Goal: Communication & Community: Answer question/provide support

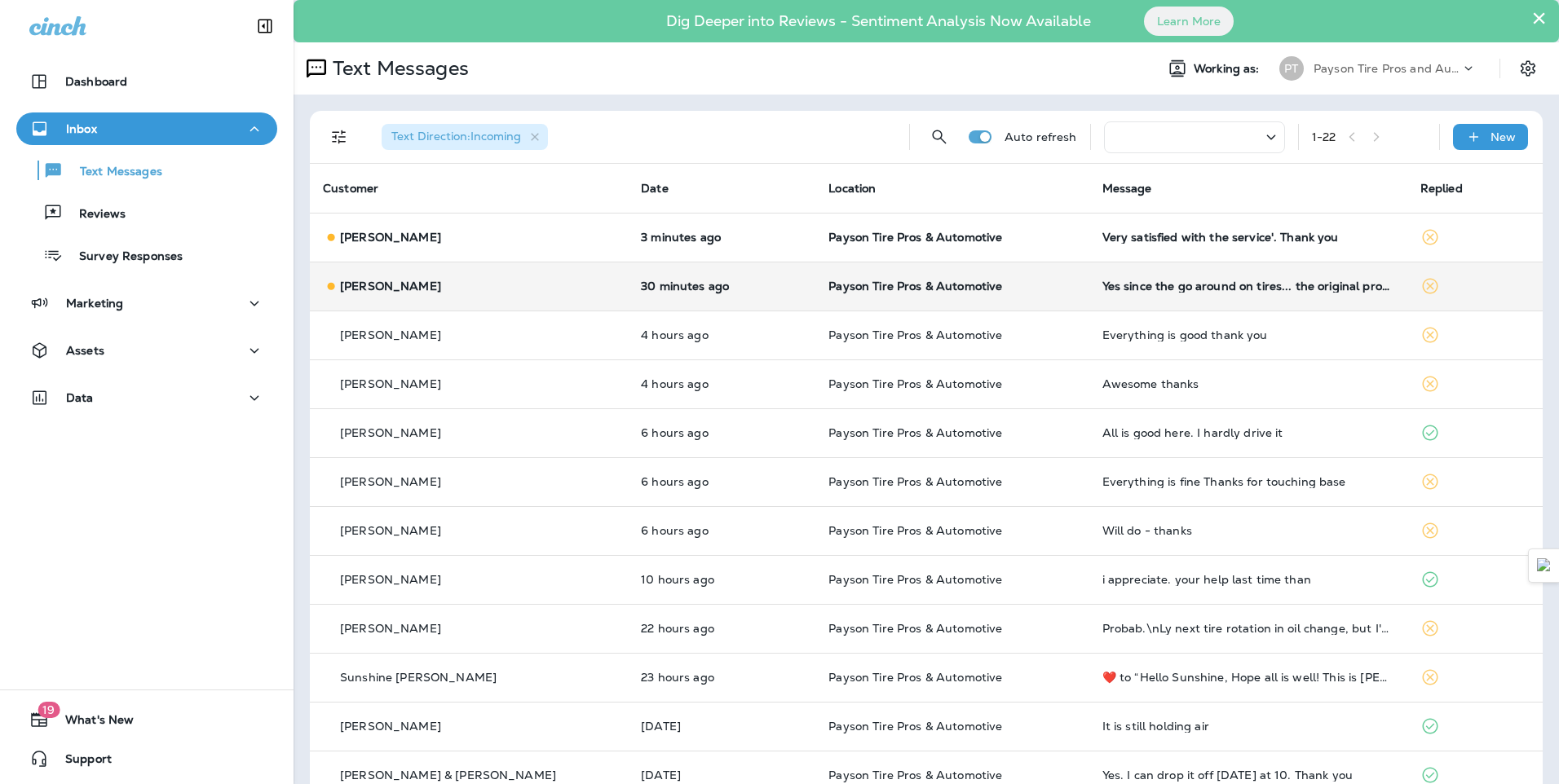
click at [508, 296] on td "[PERSON_NAME]" at bounding box center [469, 286] width 318 height 49
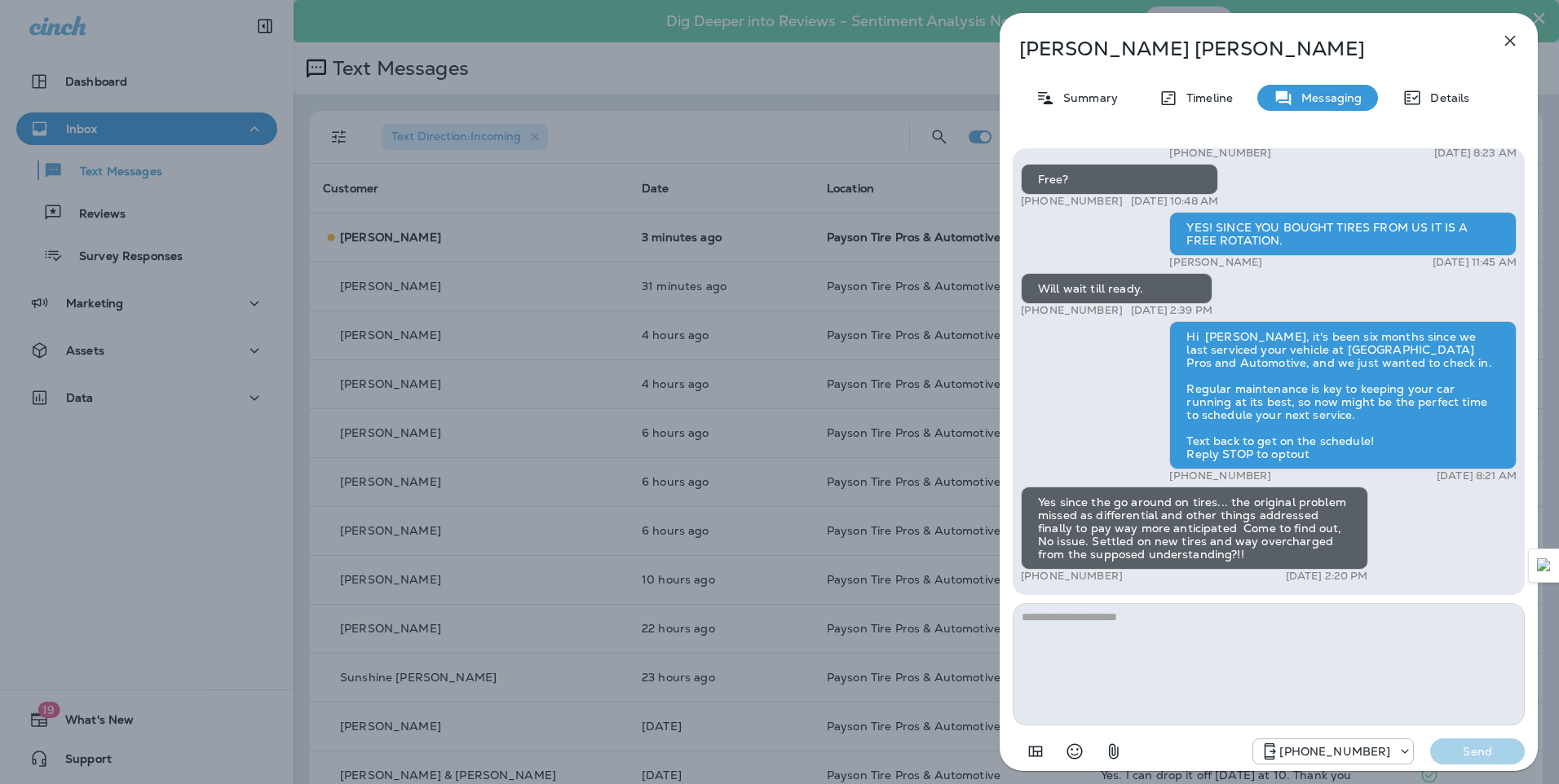
click at [536, 349] on div "[PERSON_NAME] Summary Timeline Messaging Details Hi [PERSON_NAME], this is [PER…" at bounding box center [779, 392] width 1559 height 784
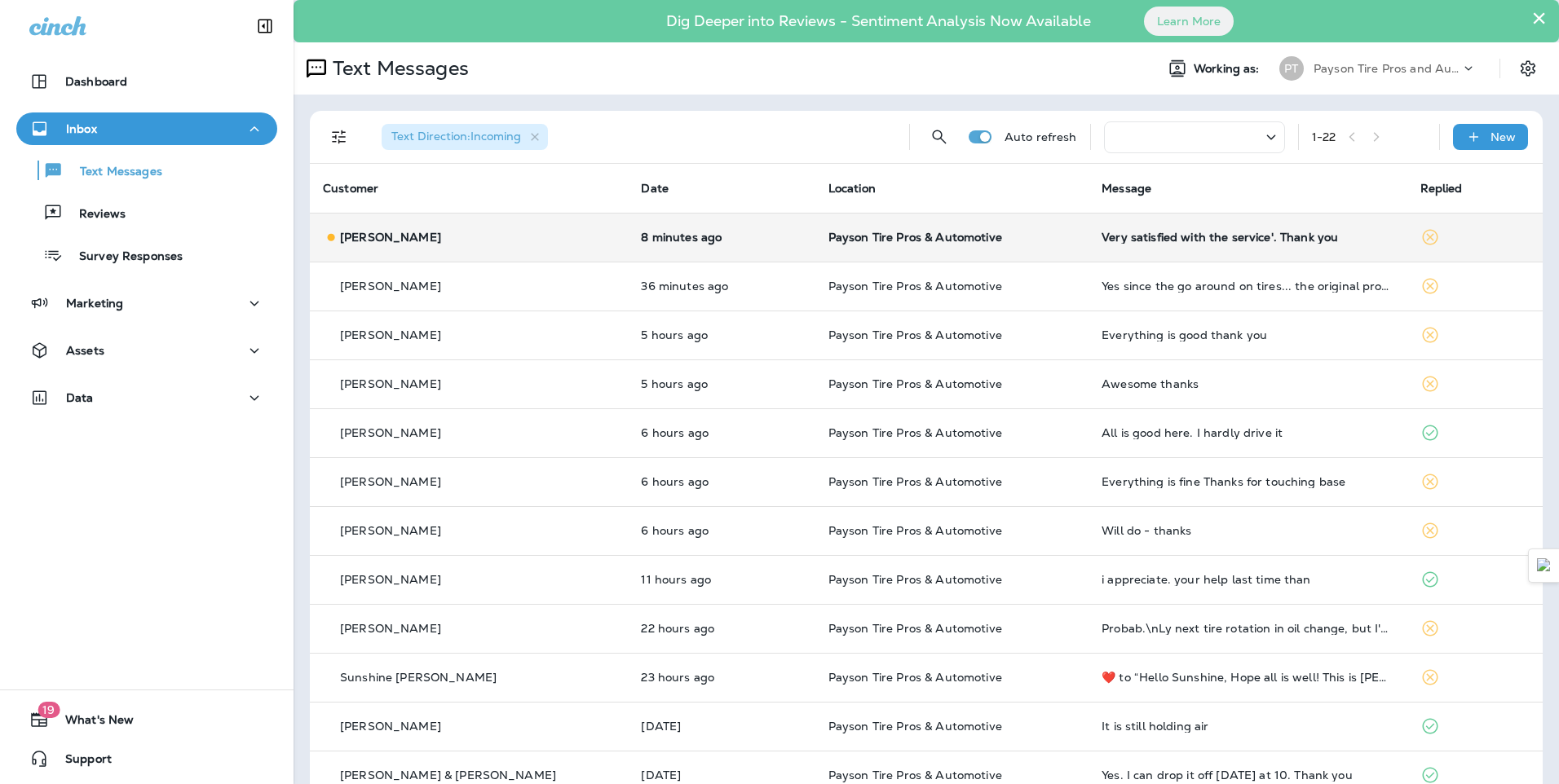
click at [519, 240] on div "[PERSON_NAME]" at bounding box center [469, 238] width 292 height 17
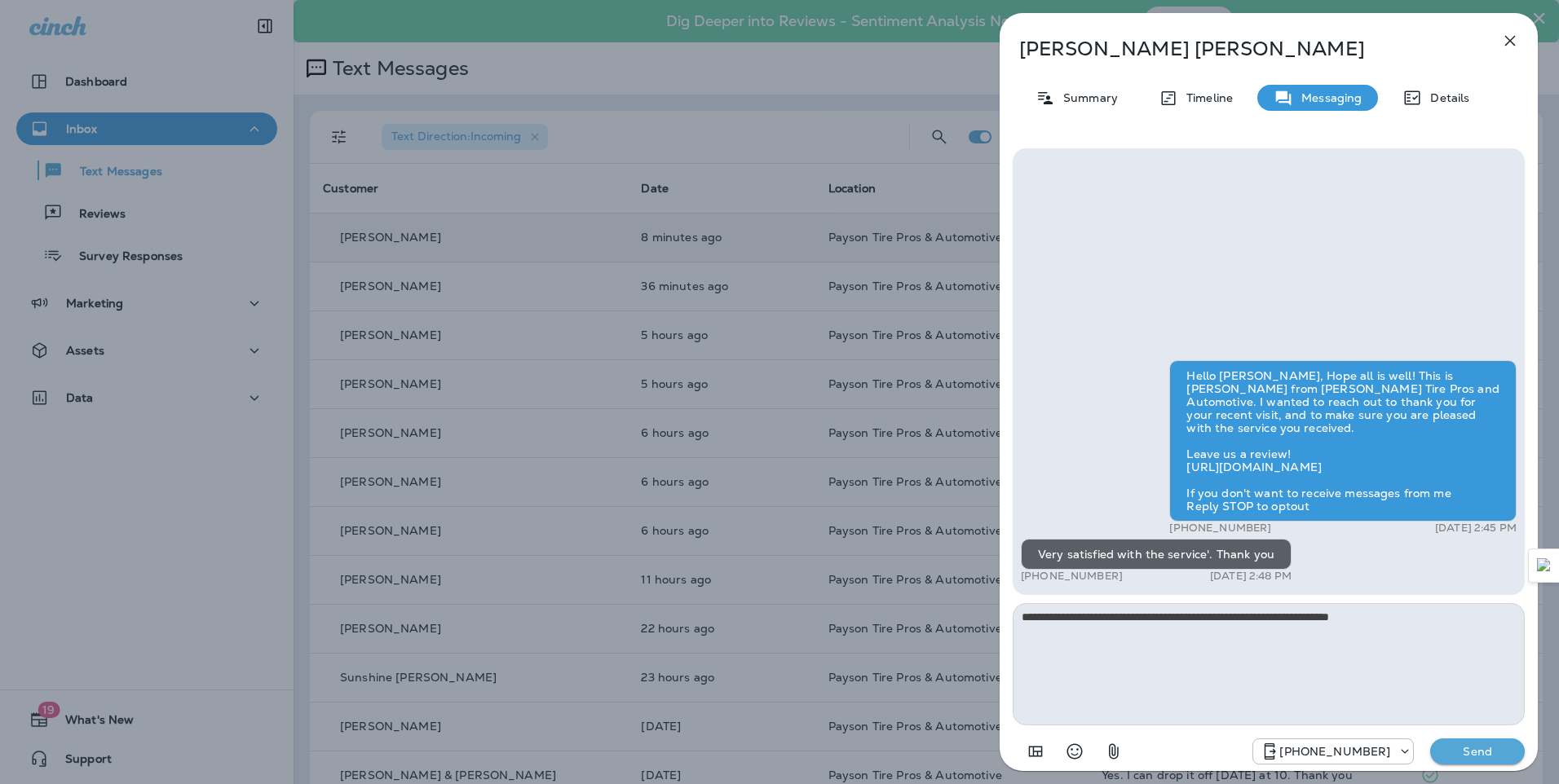
type textarea "**********"
click at [1483, 748] on p "Send" at bounding box center [1477, 751] width 68 height 15
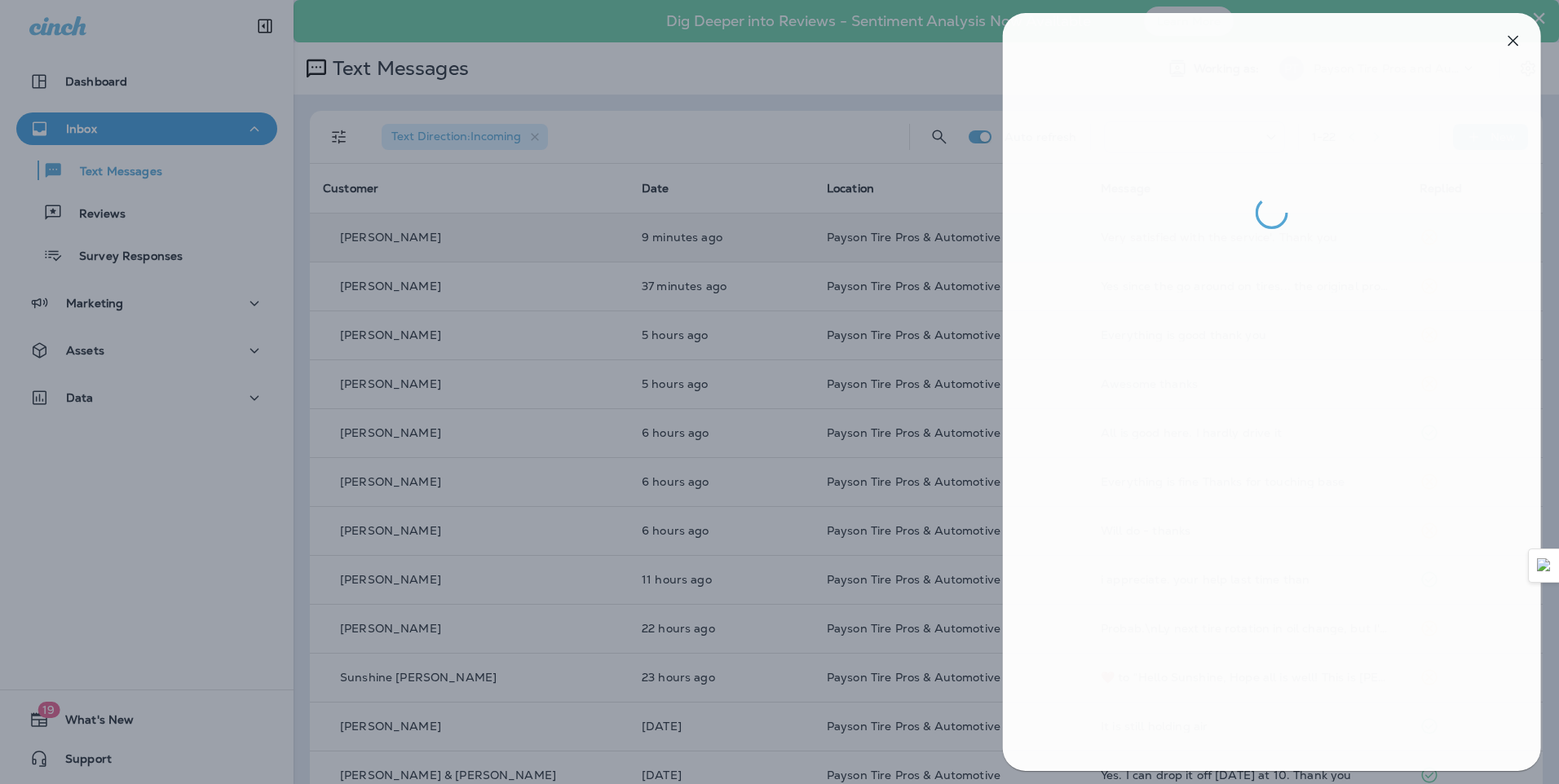
click at [516, 286] on div at bounding box center [783, 392] width 1559 height 784
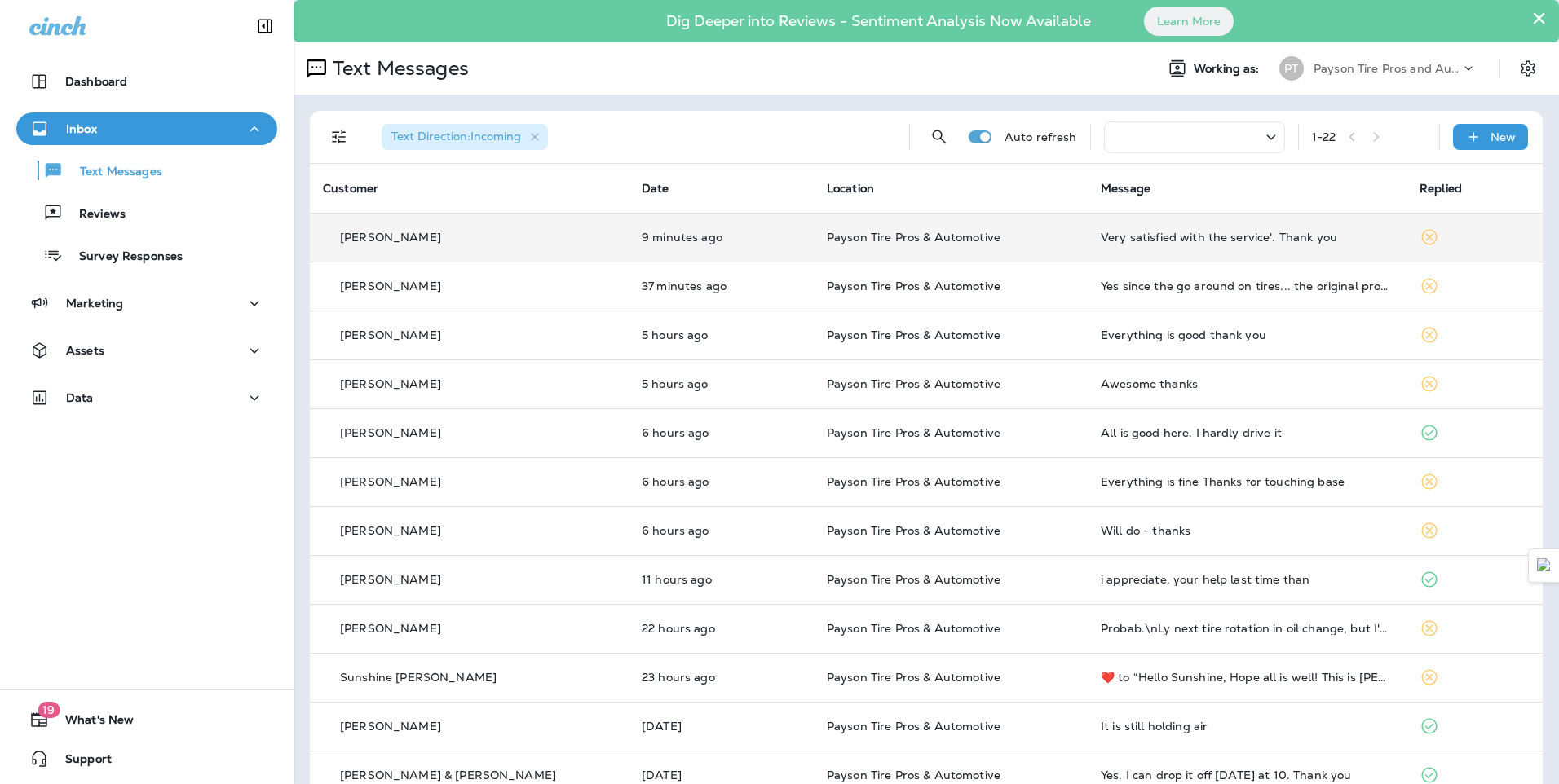
click at [510, 287] on div "[PERSON_NAME]" at bounding box center [470, 287] width 293 height 17
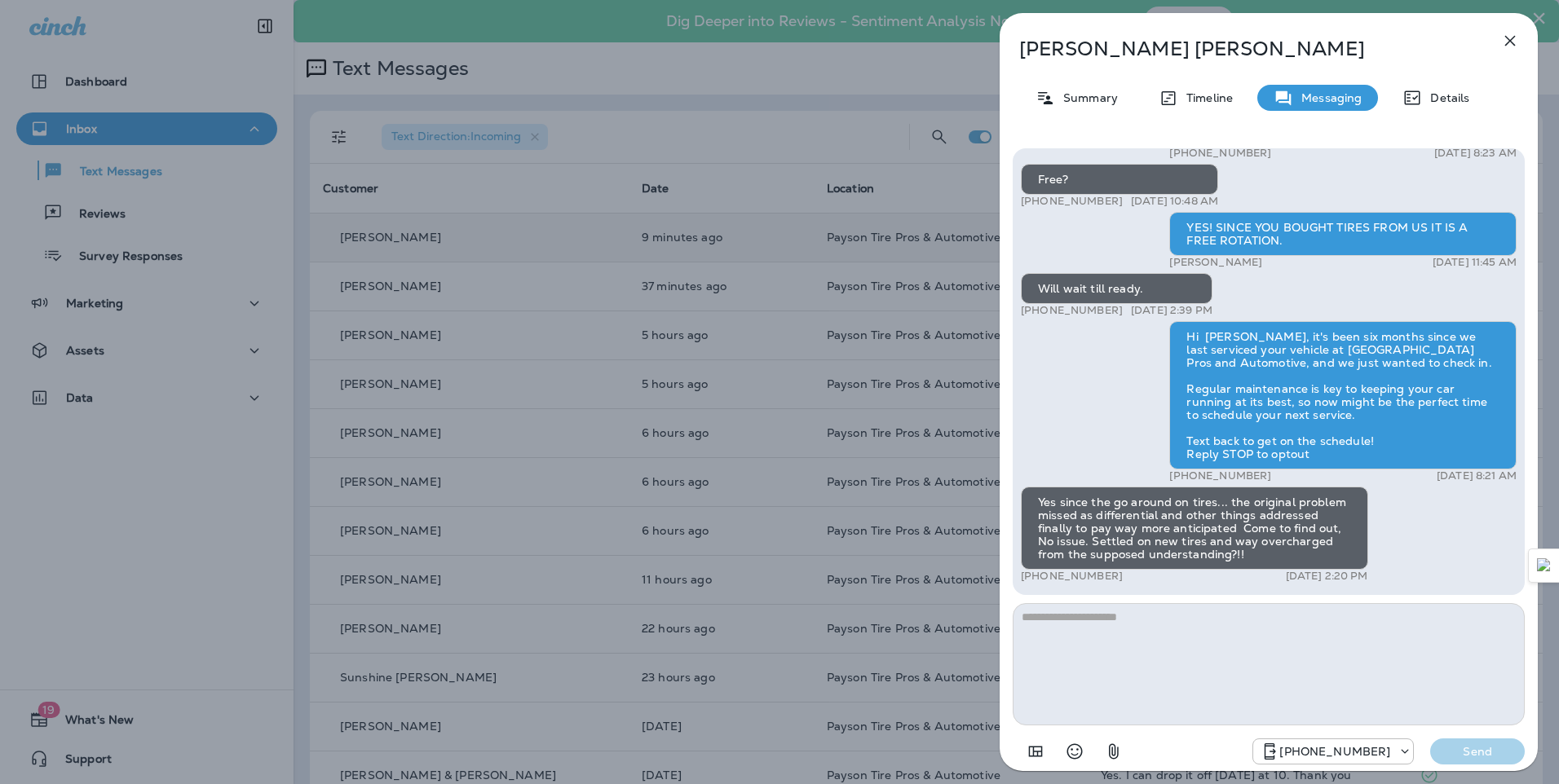
click at [257, 215] on div "[PERSON_NAME] Summary Timeline Messaging Details Hi [PERSON_NAME], this is [PER…" at bounding box center [779, 392] width 1559 height 784
